Goal: Information Seeking & Learning: Learn about a topic

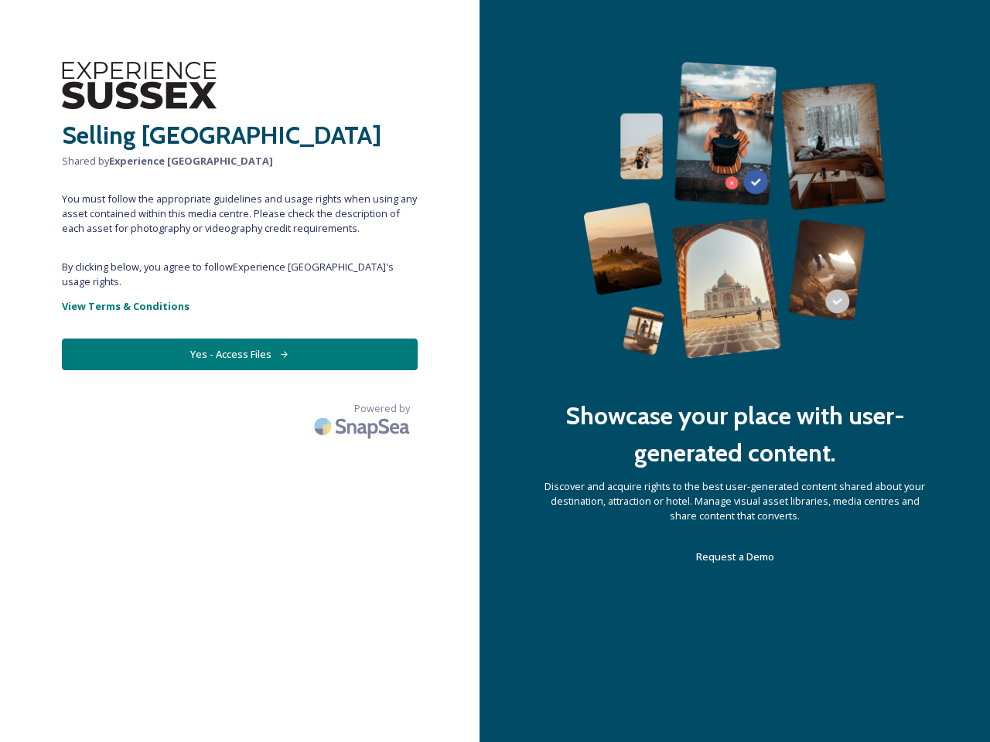
click at [495, 371] on div "Showcase your place with user-generated content. Discover and acquire rights to…" at bounding box center [734, 371] width 510 height 742
click at [240, 339] on button "Yes - Access Files" at bounding box center [240, 355] width 356 height 32
click at [363, 408] on img at bounding box center [363, 426] width 108 height 36
